Goal: Task Accomplishment & Management: Use online tool/utility

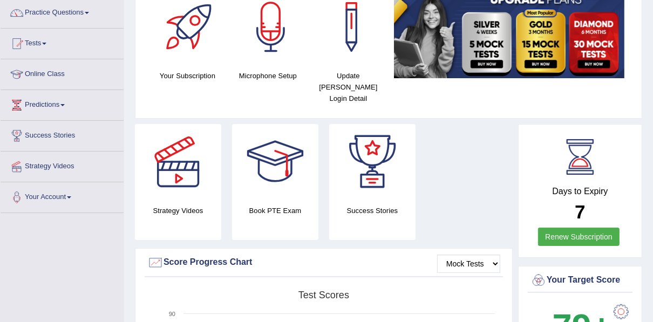
scroll to position [86, 0]
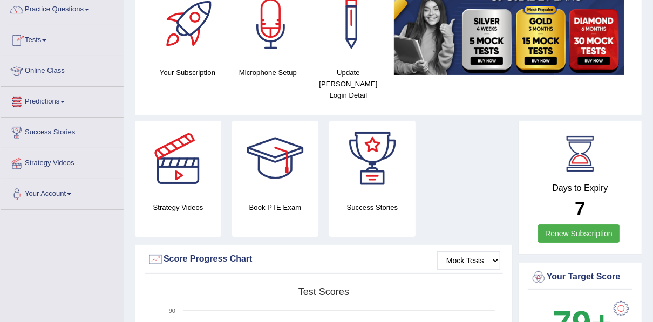
drag, startPoint x: 32, startPoint y: 41, endPoint x: 39, endPoint y: 49, distance: 10.0
click at [33, 41] on link "Tests" at bounding box center [62, 38] width 123 height 27
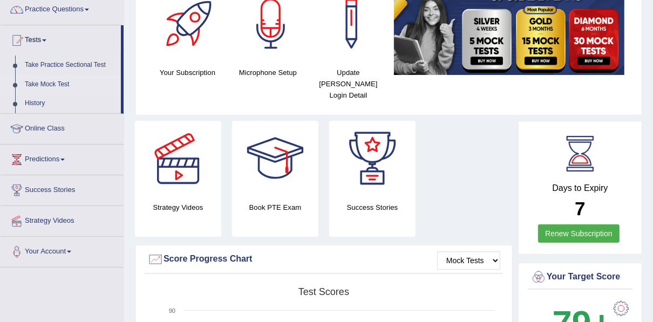
click at [48, 82] on link "Take Mock Test" at bounding box center [70, 84] width 101 height 19
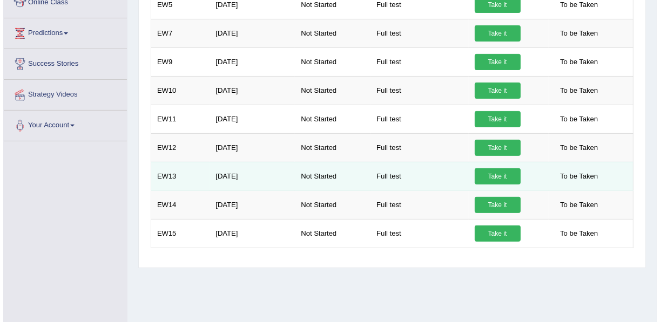
scroll to position [43, 0]
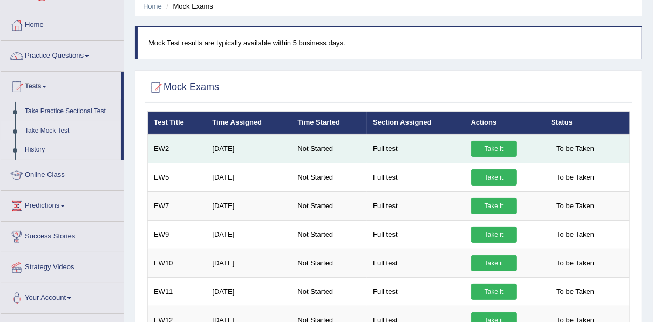
click at [478, 147] on link "Take it" at bounding box center [494, 149] width 46 height 16
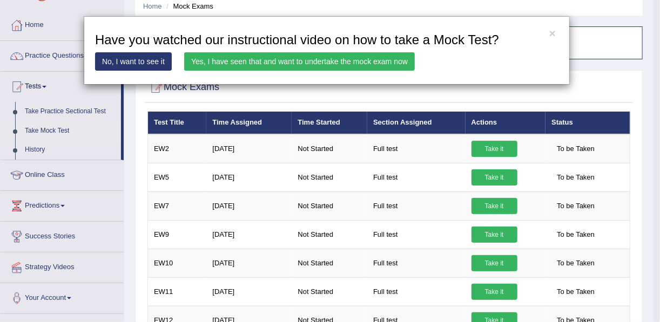
click at [372, 60] on link "Yes, I have seen that and want to undertake the mock exam now" at bounding box center [299, 61] width 230 height 18
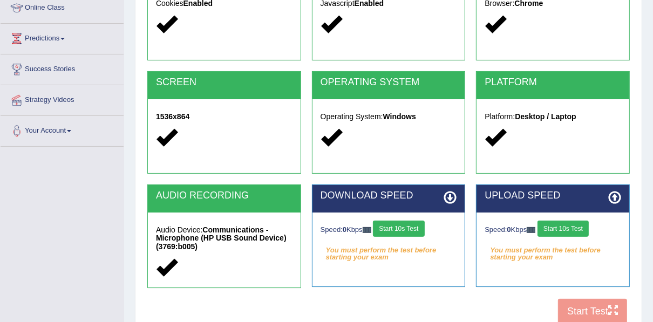
scroll to position [173, 0]
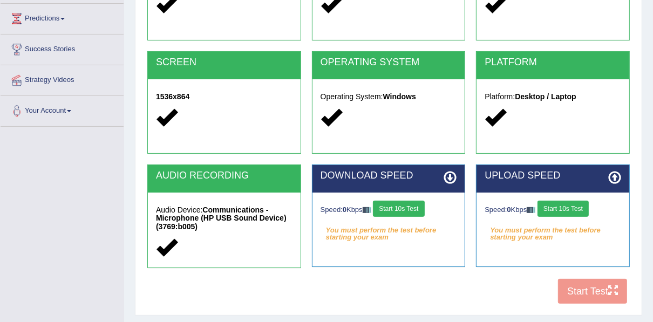
click at [410, 205] on button "Start 10s Test" at bounding box center [398, 209] width 51 height 16
click at [567, 211] on button "Start 10s Test" at bounding box center [563, 209] width 51 height 16
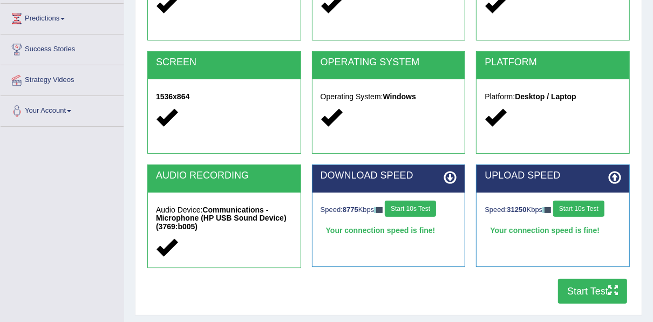
click at [407, 204] on button "Start 10s Test" at bounding box center [410, 209] width 51 height 16
click at [584, 288] on button "Start Test" at bounding box center [592, 291] width 69 height 25
